Goal: Download file/media

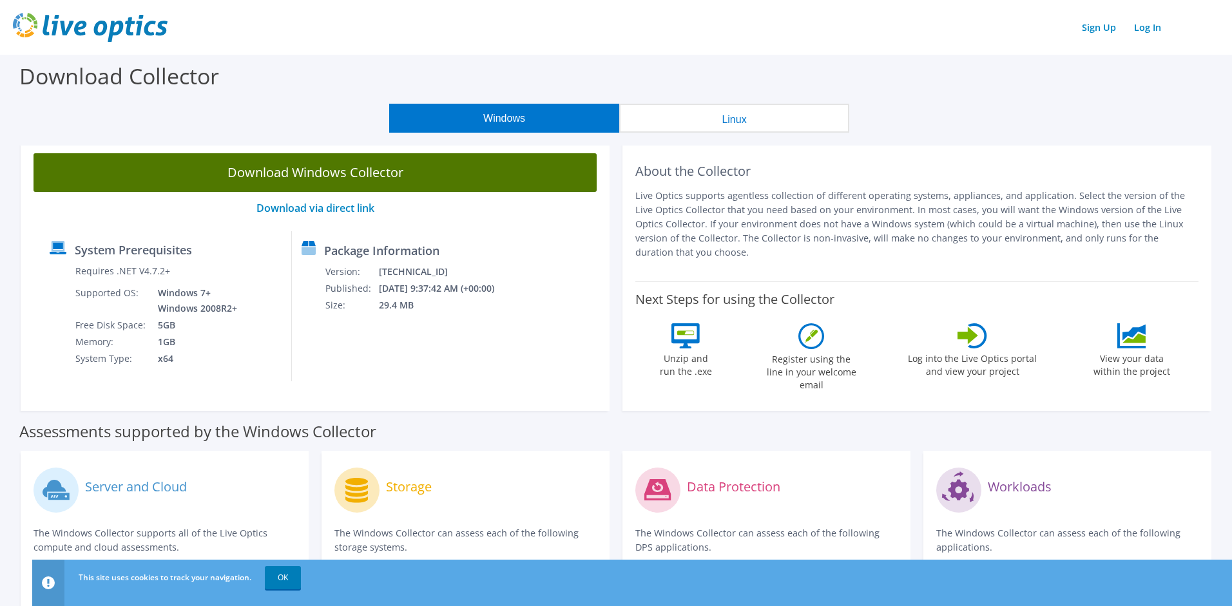
click at [411, 176] on link "Download Windows Collector" at bounding box center [315, 172] width 563 height 39
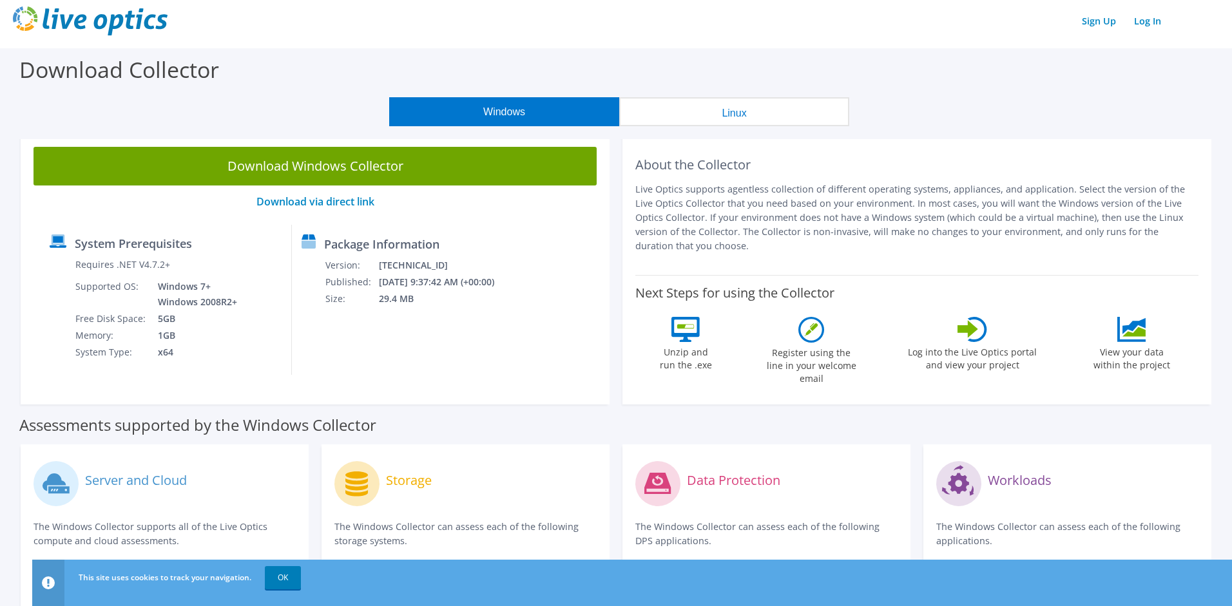
scroll to position [15, 0]
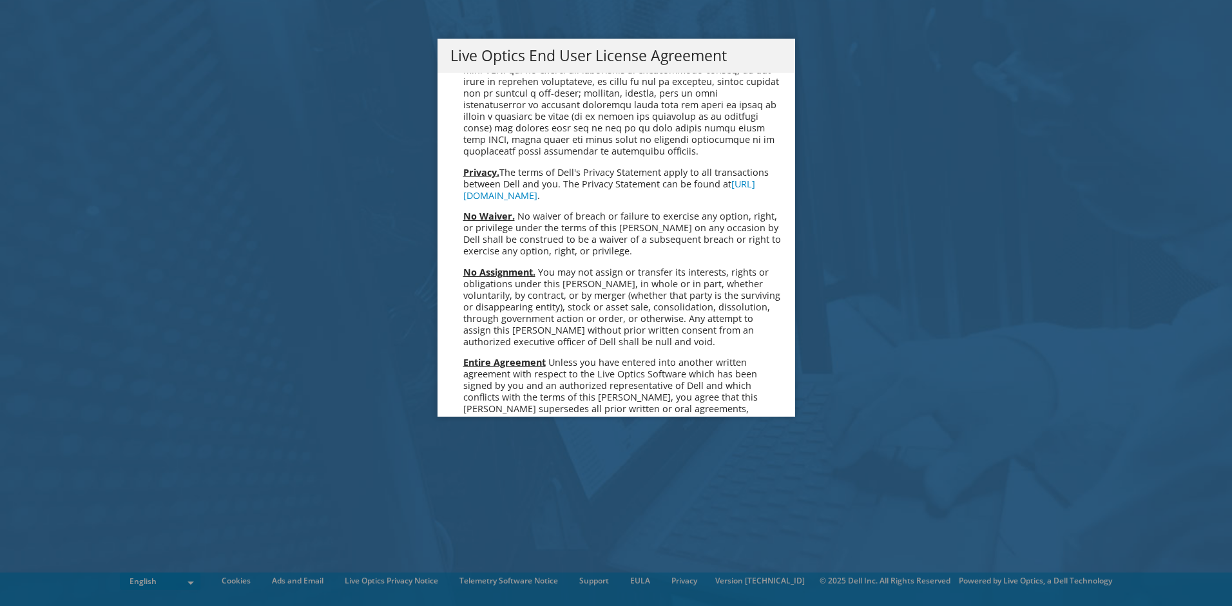
scroll to position [4723, 0]
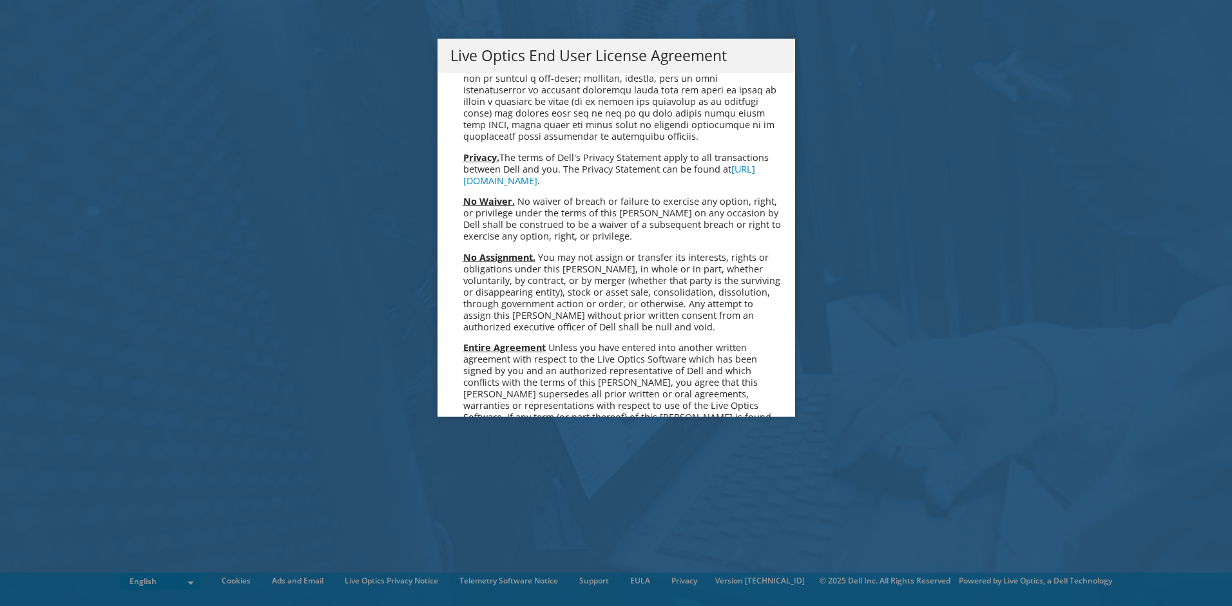
click at [492, 538] on link "Accept" at bounding box center [484, 553] width 66 height 31
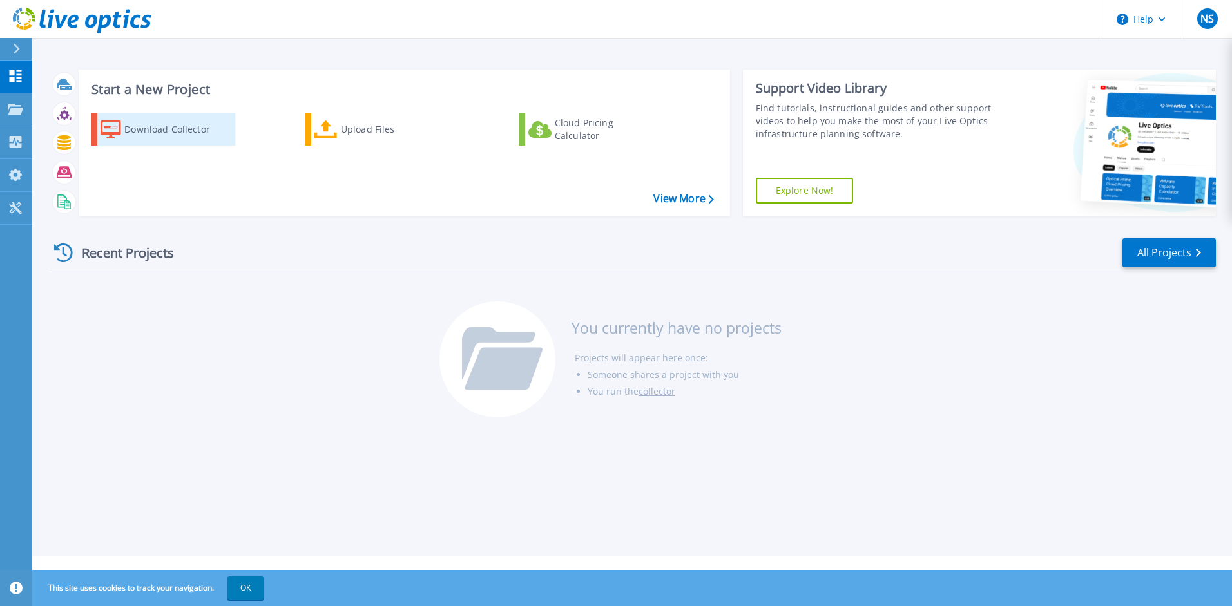
click at [193, 126] on div "Download Collector" at bounding box center [175, 130] width 103 height 26
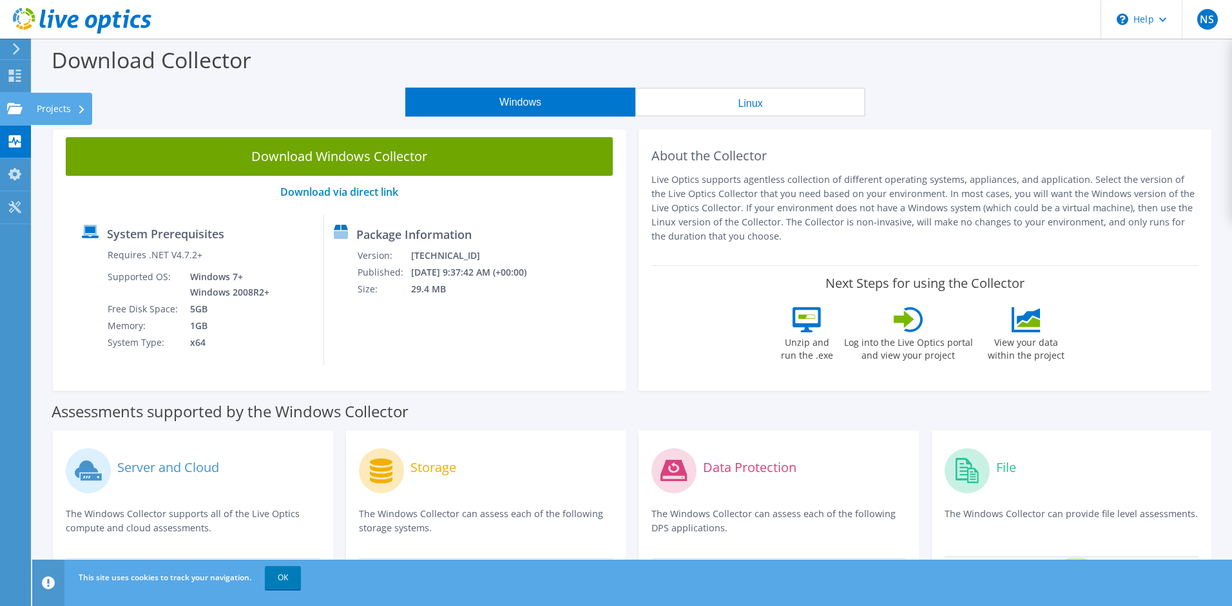
click at [12, 114] on icon at bounding box center [14, 108] width 15 height 12
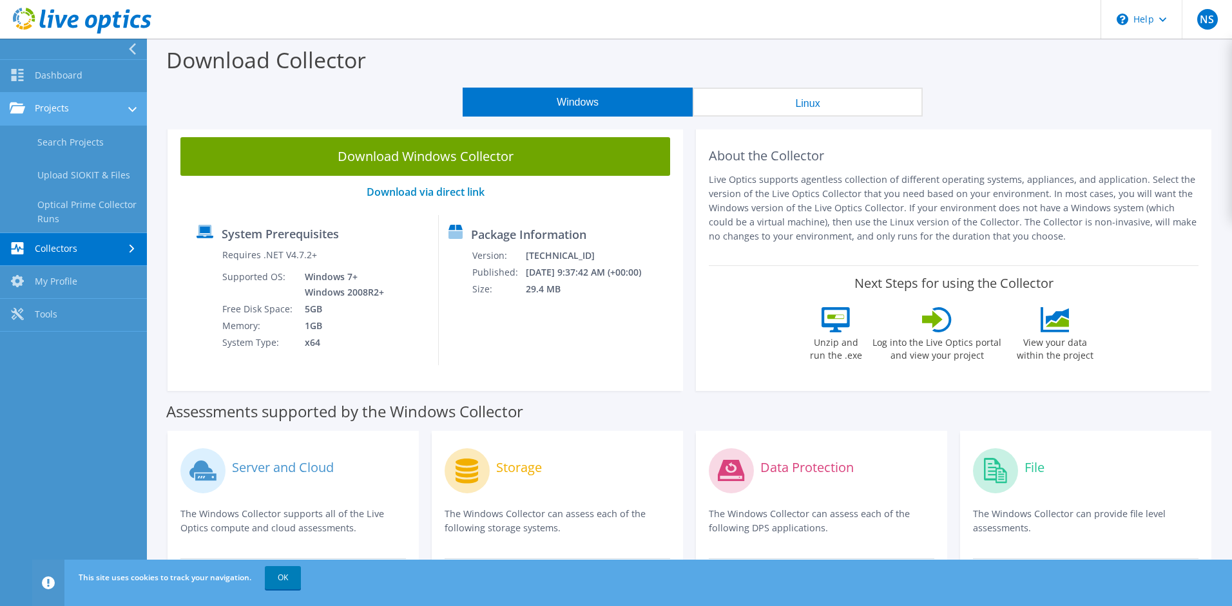
click at [56, 103] on link "Projects" at bounding box center [73, 109] width 147 height 33
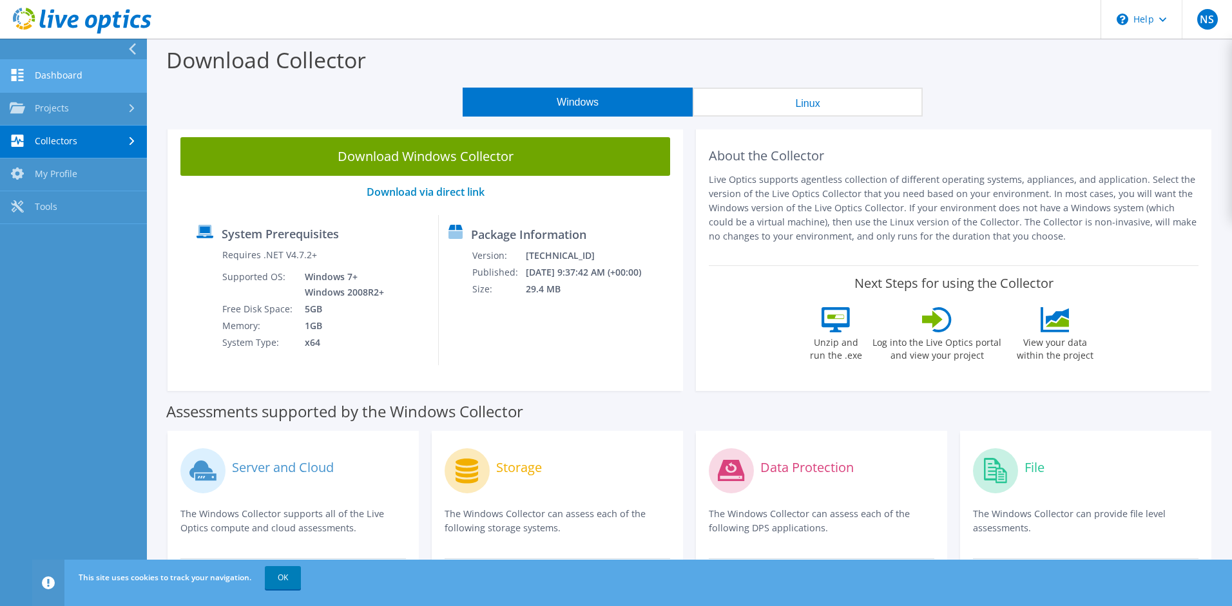
click at [65, 81] on link "Dashboard" at bounding box center [73, 76] width 147 height 33
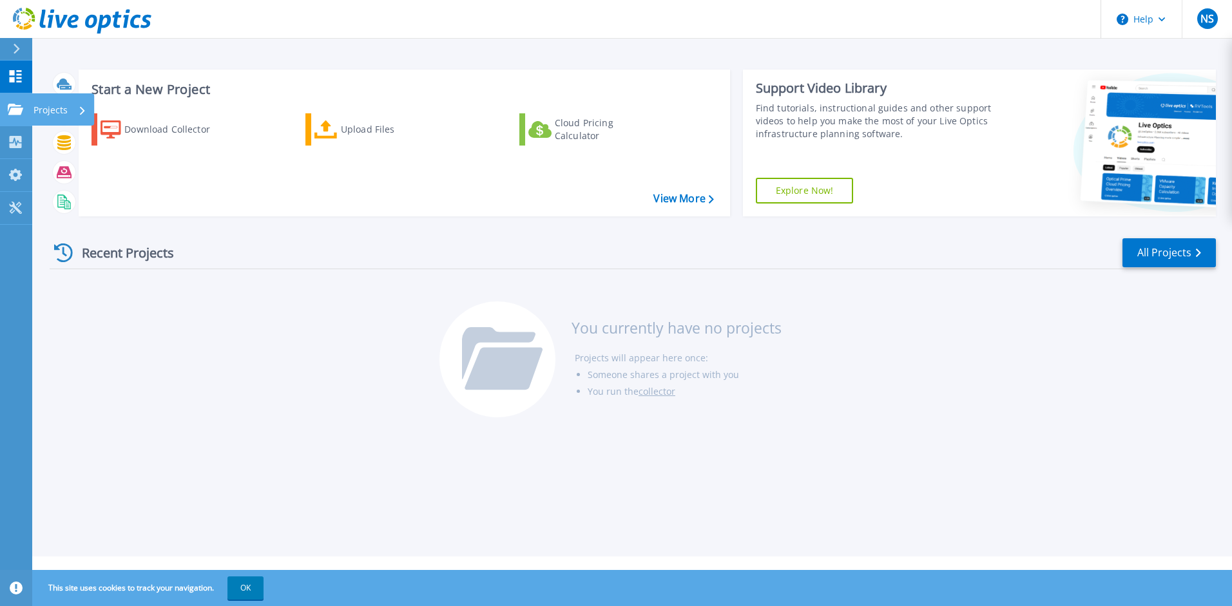
click at [22, 112] on icon at bounding box center [15, 109] width 15 height 11
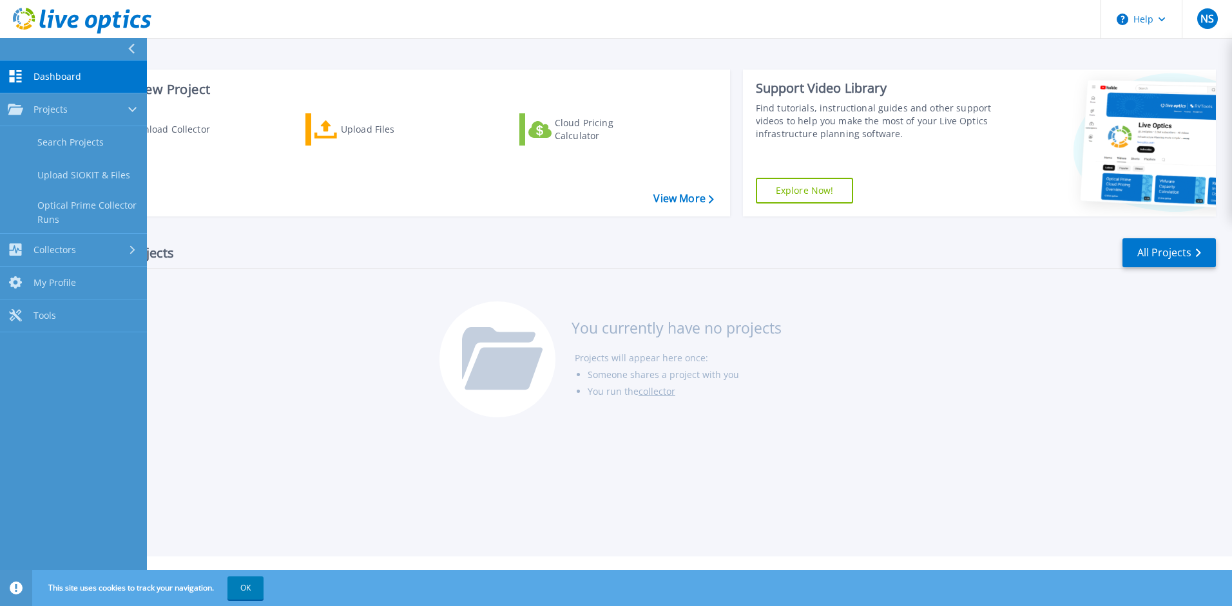
click at [371, 59] on div "Start a New Project Download Collector Upload Files Cloud Pricing Calculator Vi…" at bounding box center [633, 143] width 1167 height 168
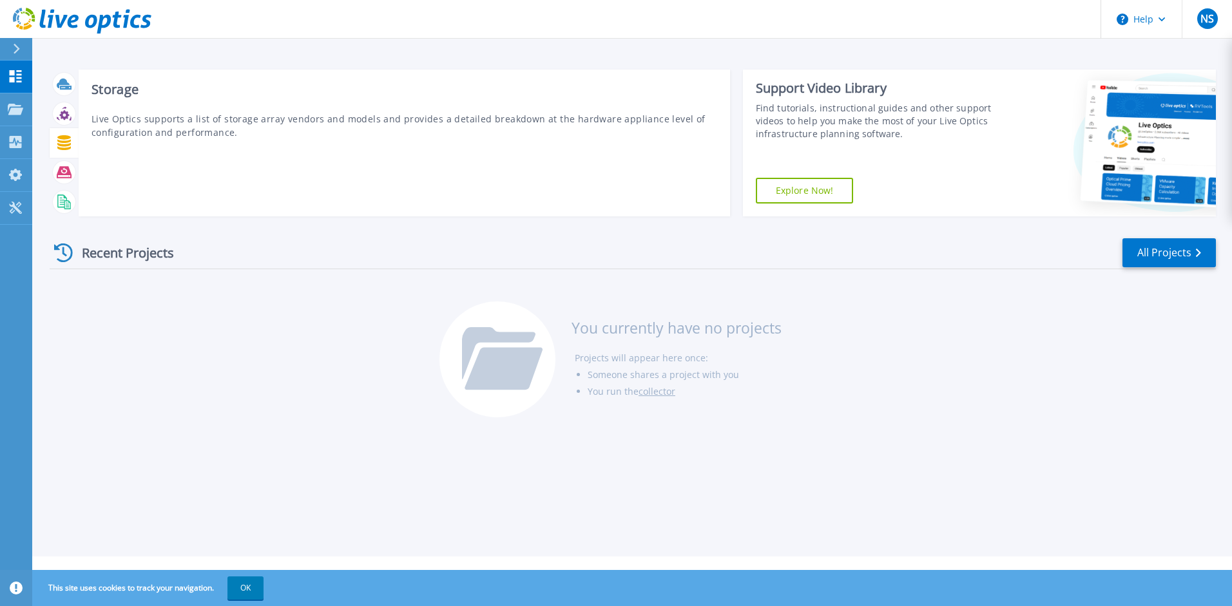
click at [63, 148] on icon at bounding box center [64, 142] width 15 height 15
click at [68, 168] on icon at bounding box center [64, 172] width 15 height 12
click at [66, 193] on div at bounding box center [64, 202] width 23 height 23
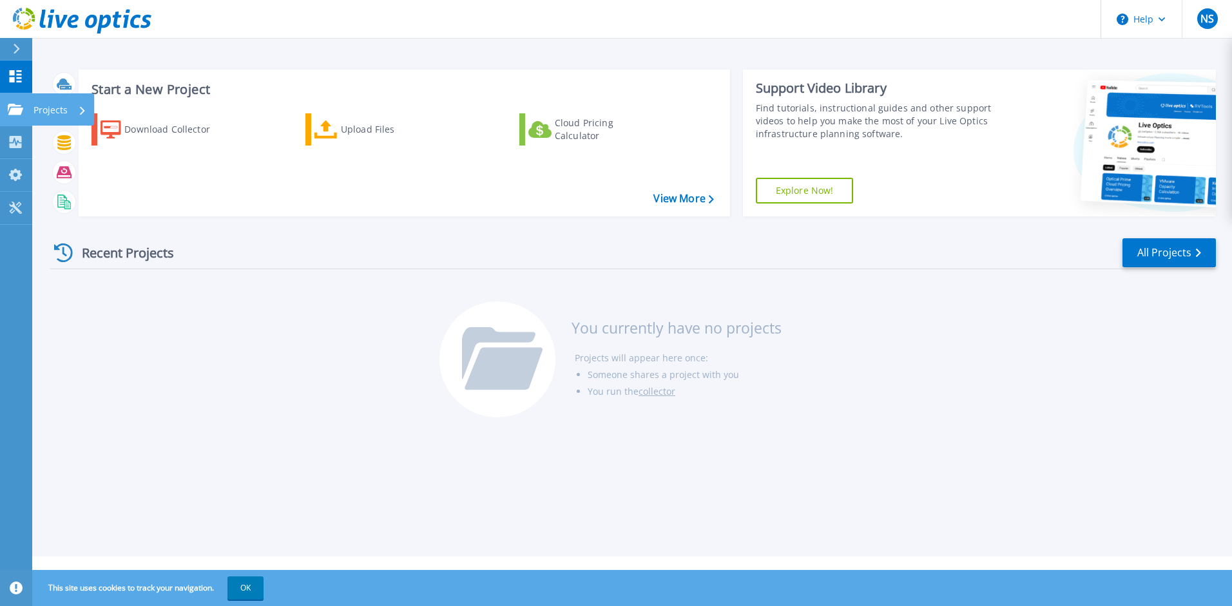
click at [17, 108] on icon at bounding box center [15, 109] width 15 height 11
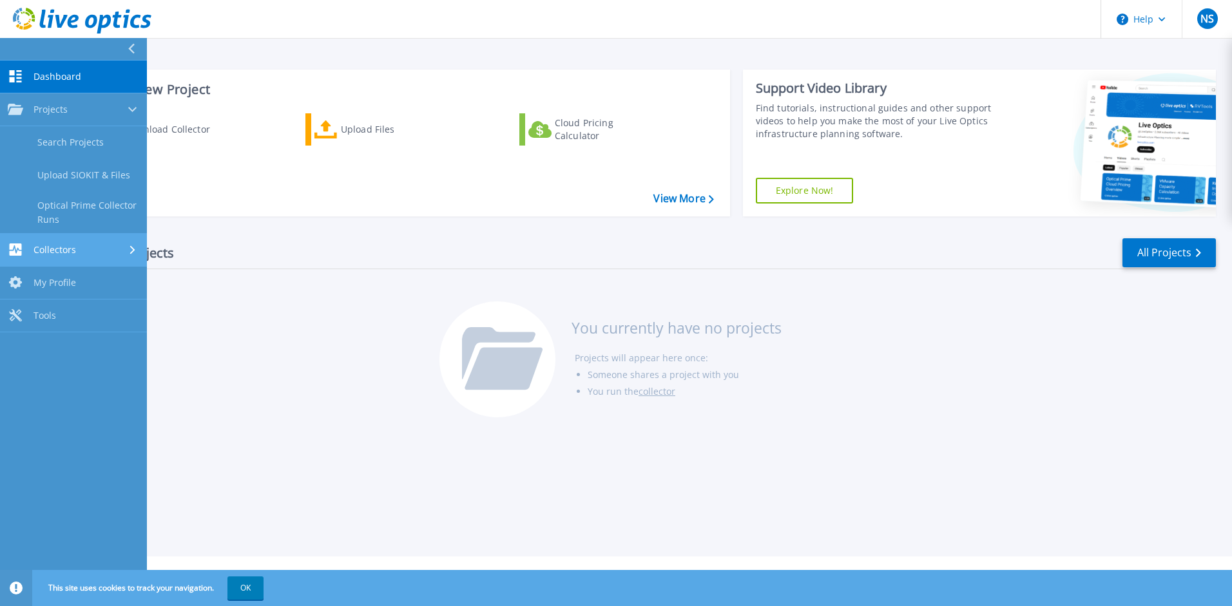
click at [47, 253] on span "Collectors" at bounding box center [55, 250] width 43 height 12
click at [51, 244] on span "My Profile" at bounding box center [55, 242] width 43 height 12
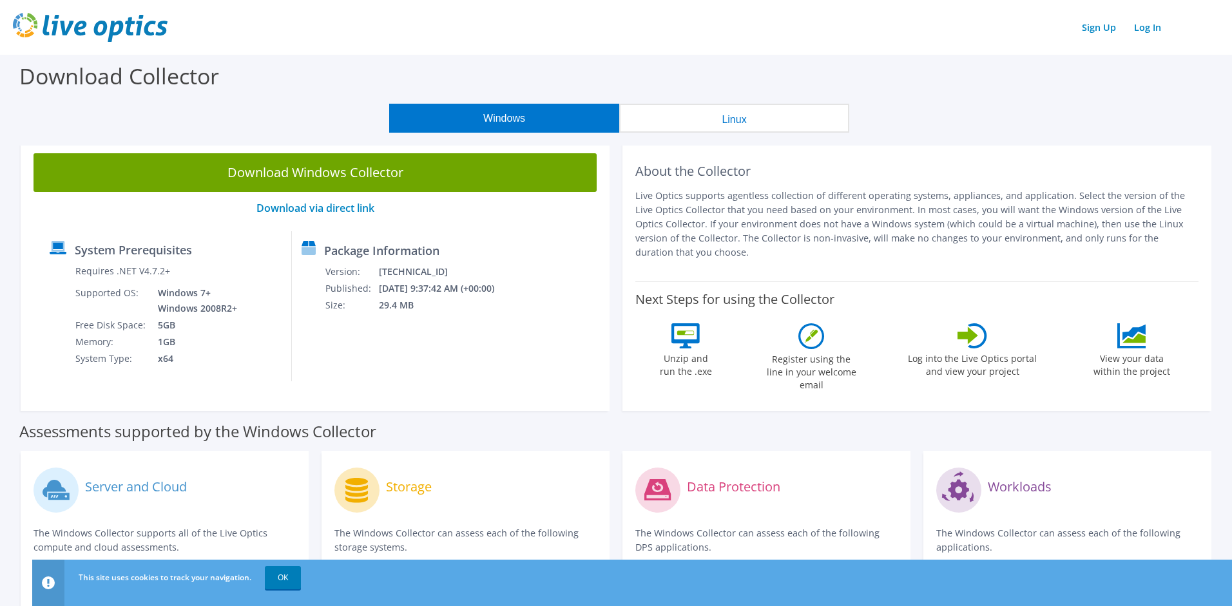
scroll to position [15, 0]
